Goal: Share content

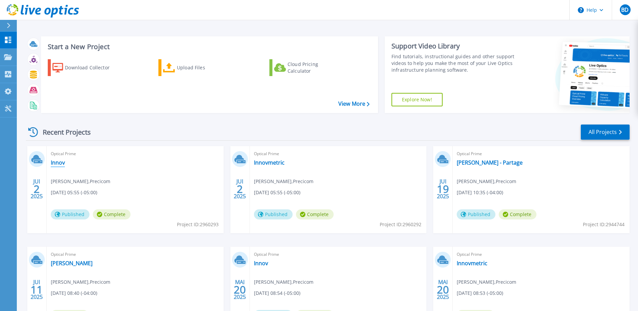
click at [53, 161] on link "Innov" at bounding box center [58, 162] width 14 height 7
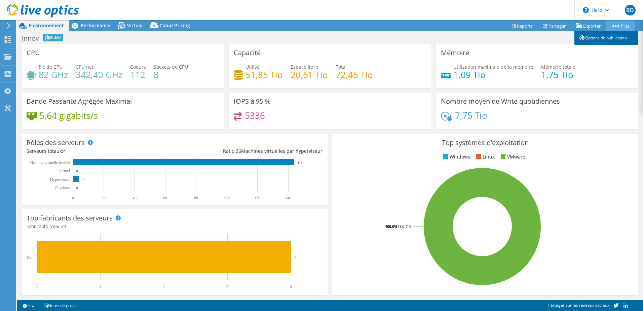
click at [607, 40] on link "Options de publication" at bounding box center [606, 38] width 64 height 14
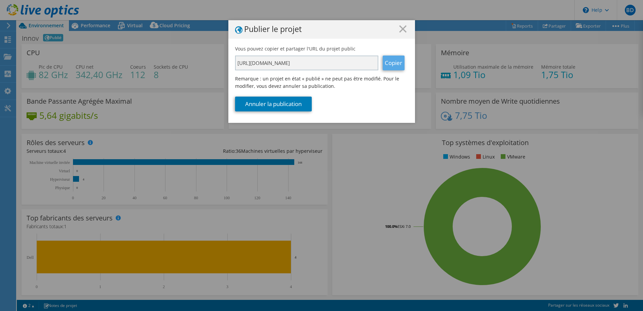
click at [396, 65] on link "Copier" at bounding box center [394, 62] width 22 height 15
